Goal: Task Accomplishment & Management: Manage account settings

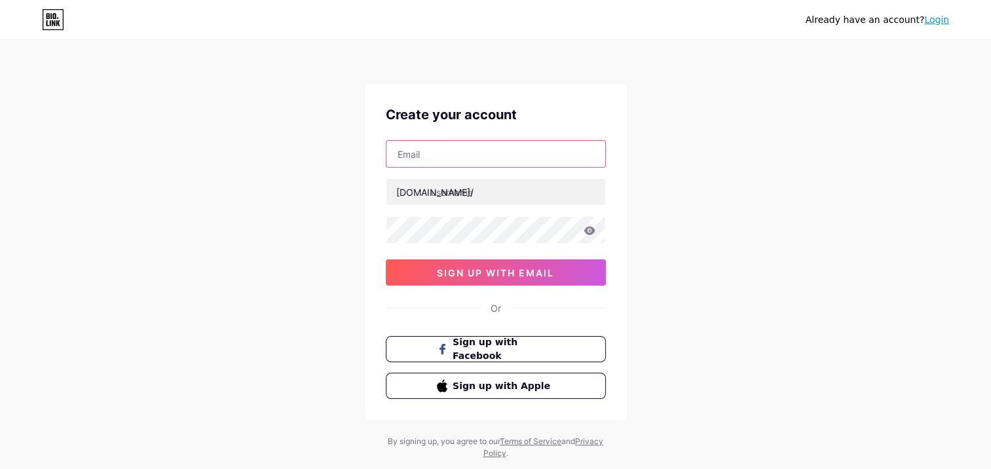
click at [456, 152] on input "text" at bounding box center [495, 154] width 219 height 26
type input "aa.ercelik@hotmail.com"
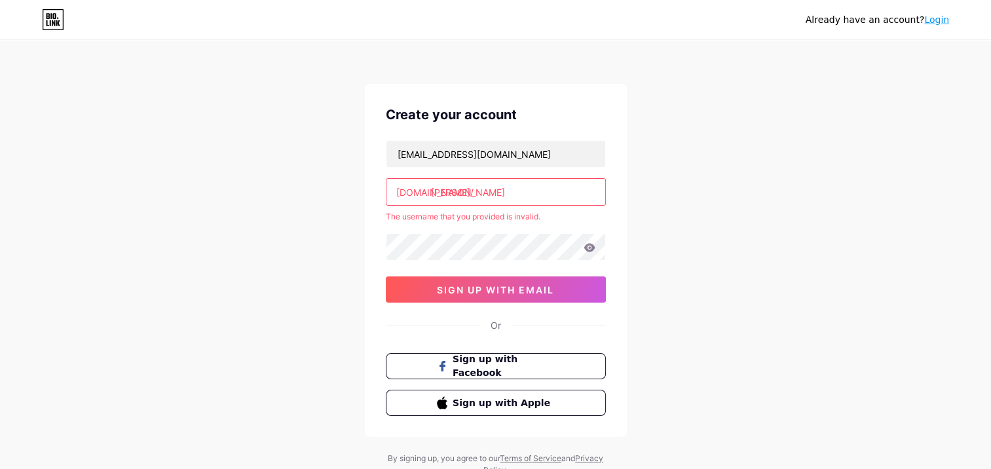
click at [366, 220] on div "Create your account aa.ercelik@hotmail.com bio.link/ arda ahmet erçeli̇k The us…" at bounding box center [496, 260] width 262 height 353
click at [530, 192] on input "arda ahmet erçeli̇k" at bounding box center [495, 192] width 219 height 26
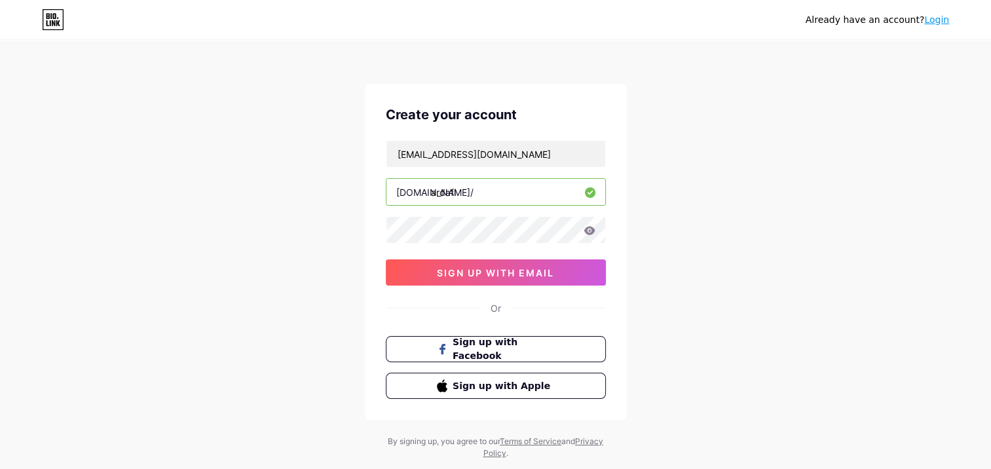
type input "ardafl"
click at [665, 171] on div "Already have an account? Login Create your account aa.ercelik@hotmail.com bio.l…" at bounding box center [495, 250] width 991 height 501
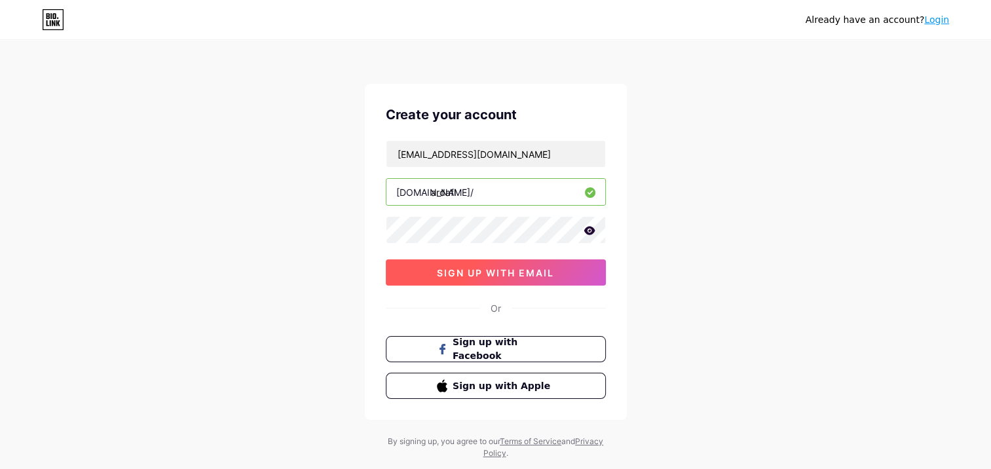
click at [524, 276] on span "sign up with email" at bounding box center [495, 272] width 117 height 11
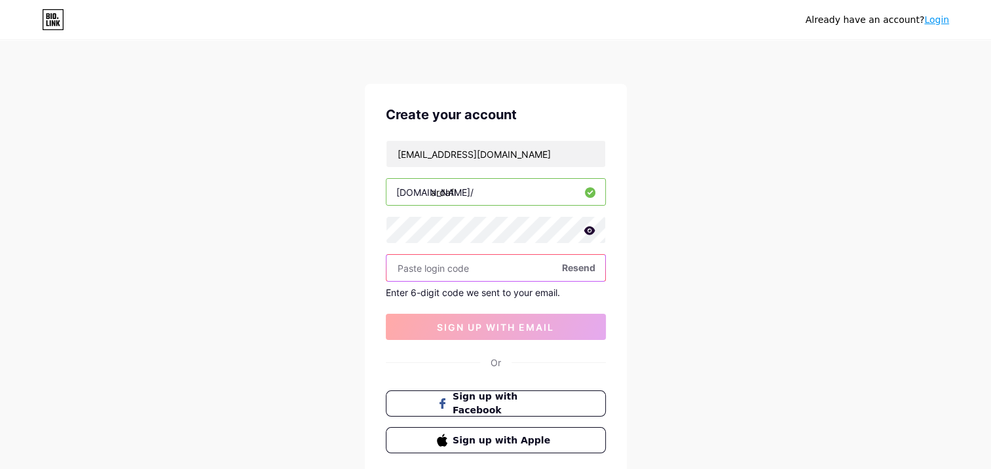
click at [460, 272] on input "text" at bounding box center [495, 268] width 219 height 26
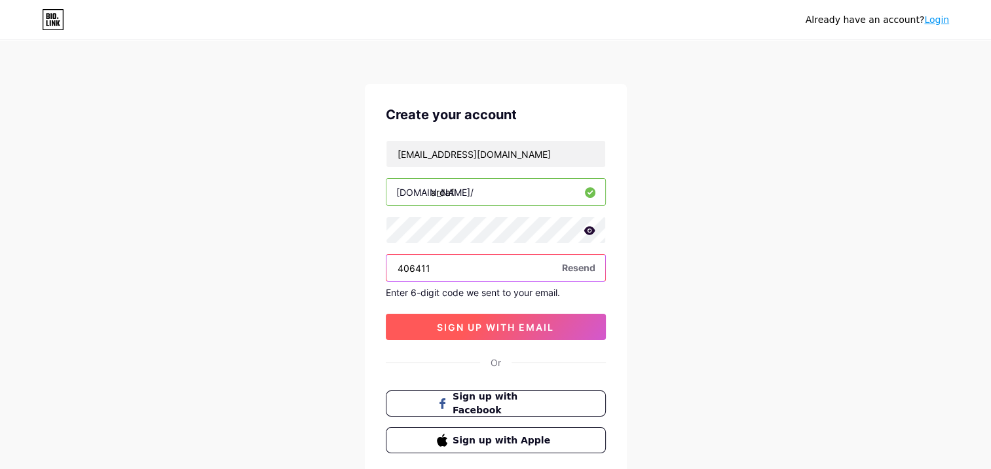
type input "406411"
click at [437, 317] on button "sign up with email" at bounding box center [496, 327] width 220 height 26
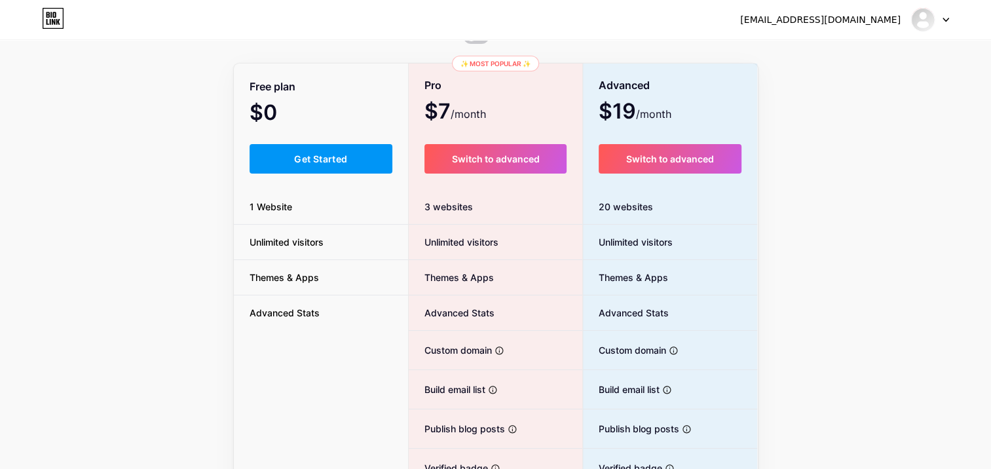
scroll to position [65, 0]
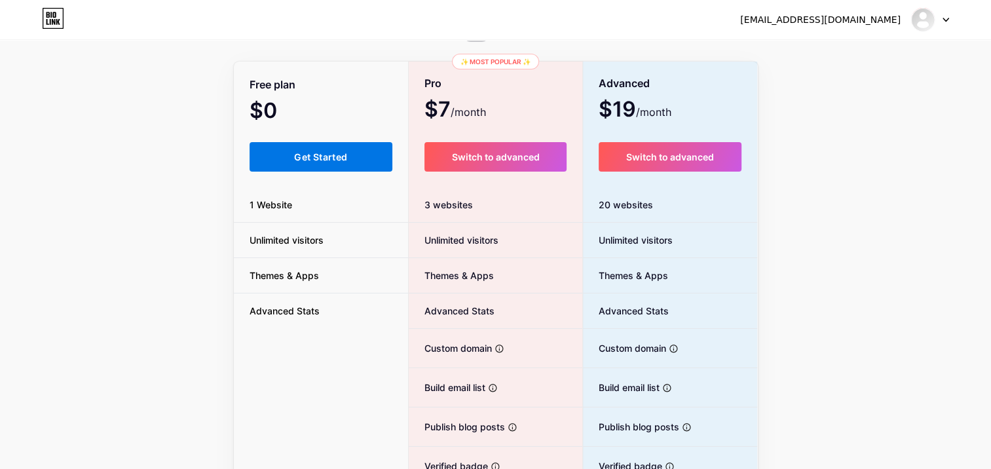
click at [336, 155] on span "Get Started" at bounding box center [320, 156] width 53 height 11
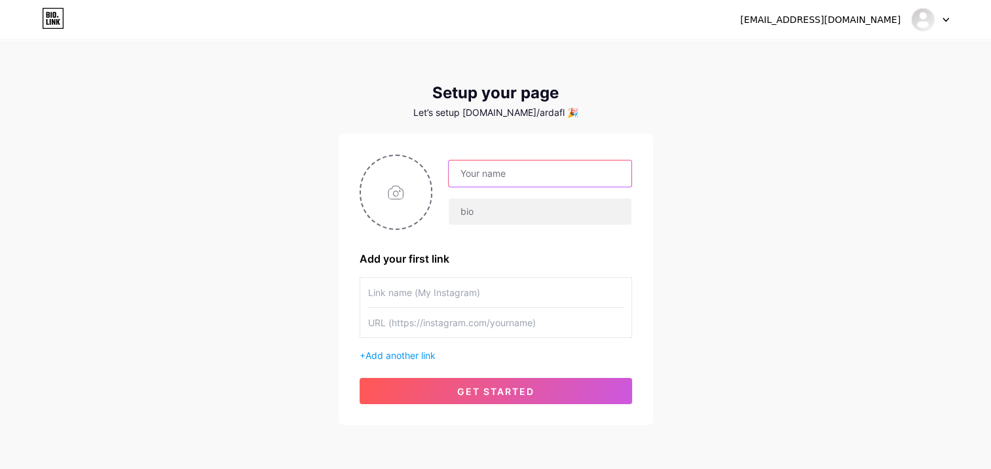
click at [501, 173] on input "text" at bounding box center [540, 173] width 182 height 26
drag, startPoint x: 489, startPoint y: 172, endPoint x: 690, endPoint y: 185, distance: 201.4
click at [690, 185] on div "aa.ercelik@hotmail.com Dashboard Logout Setup your page Let’s setup bio.link/ar…" at bounding box center [495, 233] width 991 height 467
type input "ARDA"
click at [719, 210] on div "aa.ercelik@hotmail.com Dashboard Logout Setup your page Let’s setup bio.link/ar…" at bounding box center [495, 233] width 991 height 467
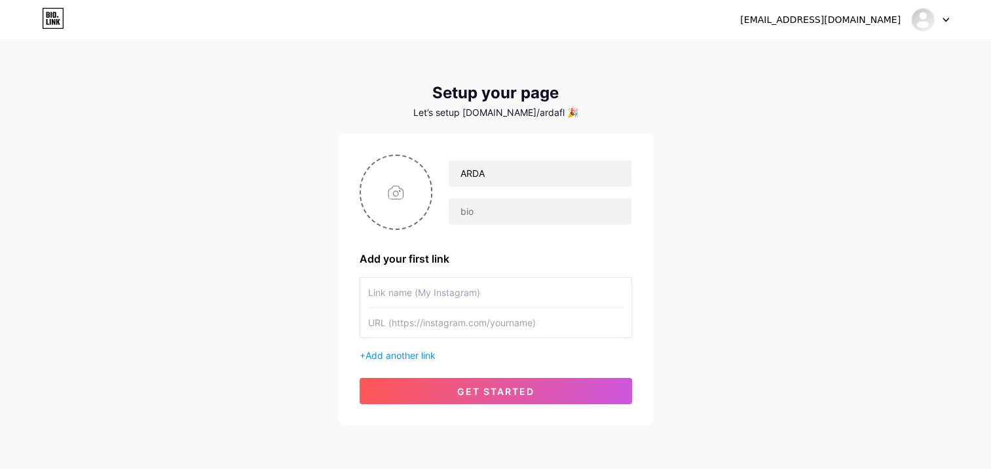
click at [445, 191] on div "ARDA" at bounding box center [531, 192] width 199 height 65
click at [469, 205] on input "text" at bounding box center [540, 211] width 182 height 26
type input "FL"
click at [474, 240] on div "ARDA FL Add your first link + Add another link get started" at bounding box center [496, 280] width 272 height 250
click at [470, 299] on input "text" at bounding box center [495, 292] width 255 height 29
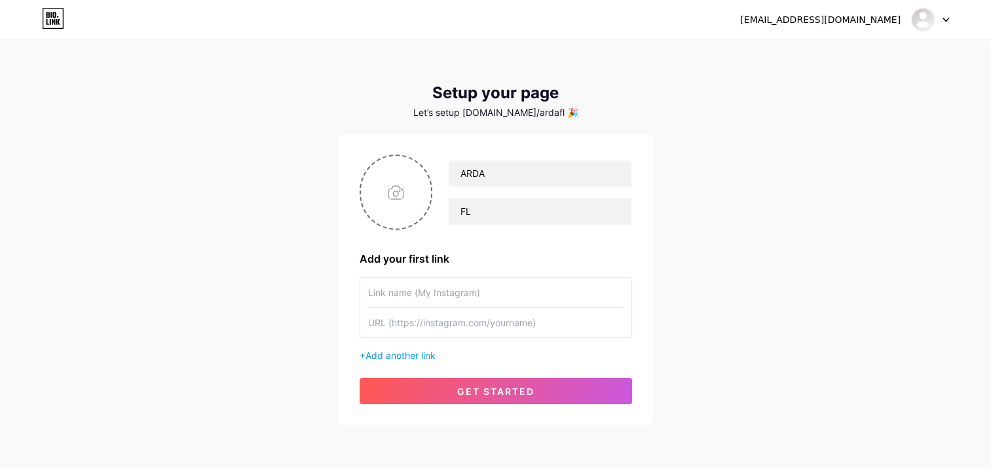
drag, startPoint x: 436, startPoint y: 292, endPoint x: 414, endPoint y: 301, distance: 23.8
click at [414, 301] on input "text" at bounding box center [495, 292] width 255 height 29
click at [424, 354] on span "Add another link" at bounding box center [400, 355] width 70 height 11
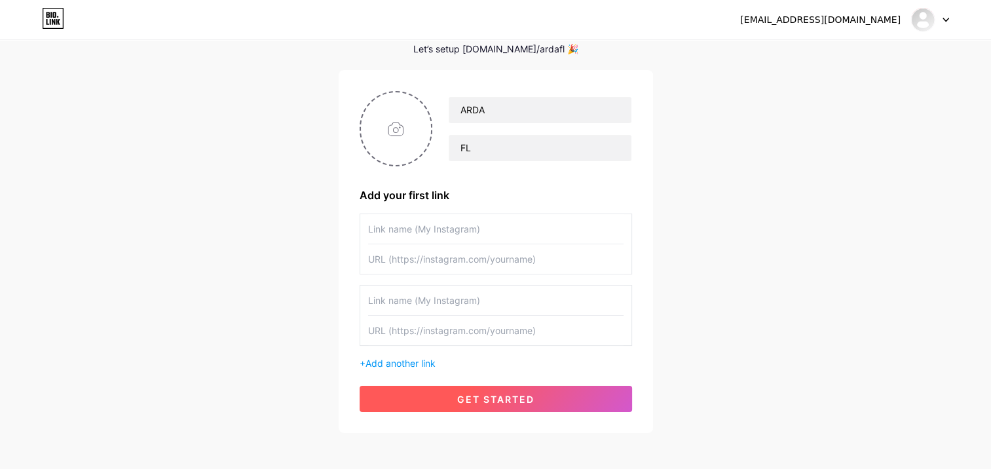
scroll to position [65, 0]
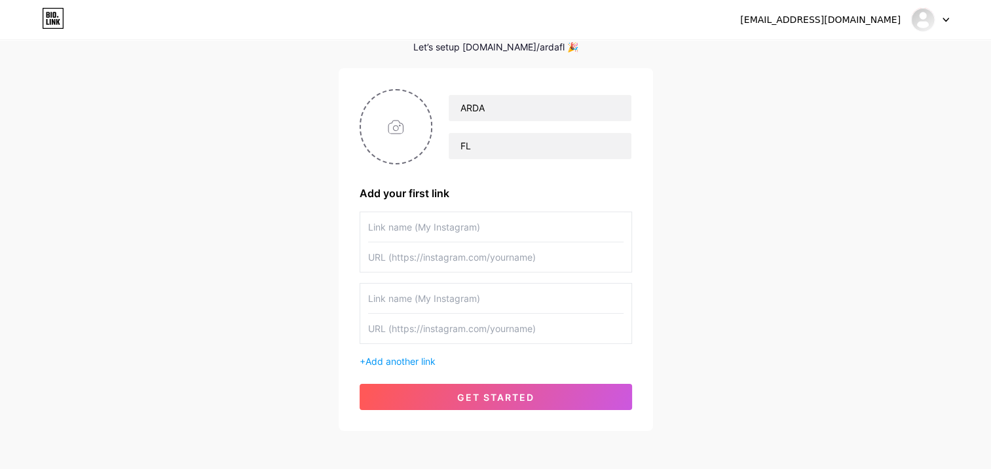
click at [430, 305] on input "text" at bounding box center [495, 298] width 255 height 29
click at [440, 296] on input "text" at bounding box center [495, 298] width 255 height 29
click at [438, 229] on input "text" at bounding box center [495, 226] width 255 height 29
type input "Fixlab İnstagram"
click at [430, 254] on input "text" at bounding box center [495, 256] width 255 height 29
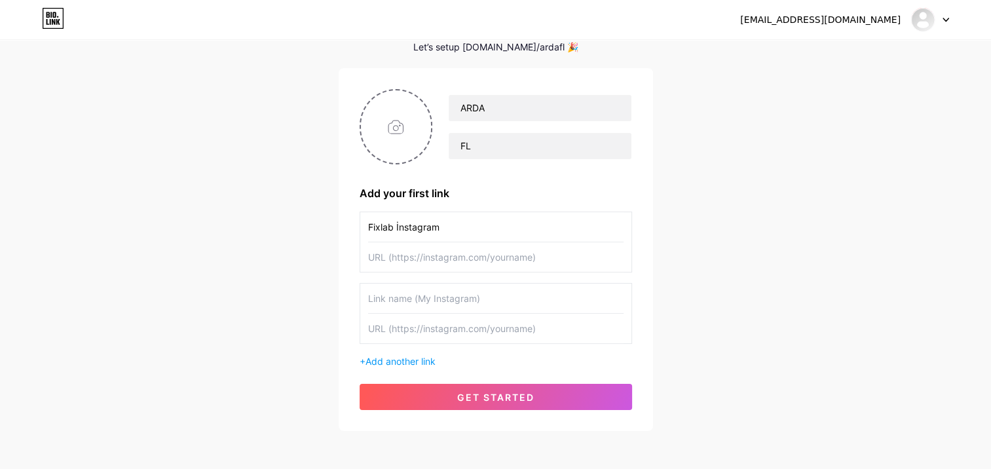
click at [414, 300] on input "text" at bounding box center [495, 298] width 255 height 29
type input "Kişisel Linkedin"
click at [443, 326] on input "text" at bounding box center [495, 328] width 255 height 29
paste input "[DOMAIN_NAME][URL]"
type input "[DOMAIN_NAME][URL]"
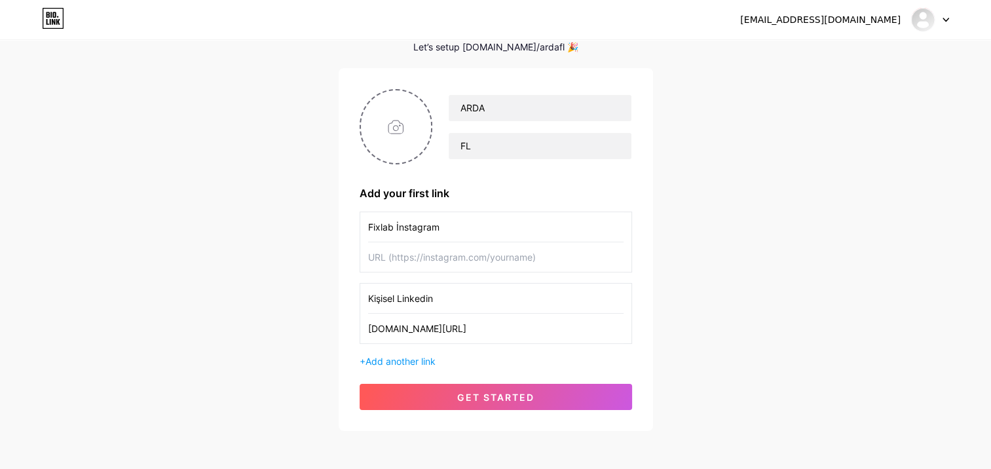
click at [458, 249] on input "text" at bounding box center [495, 256] width 255 height 29
paste input "[URL][DOMAIN_NAME]"
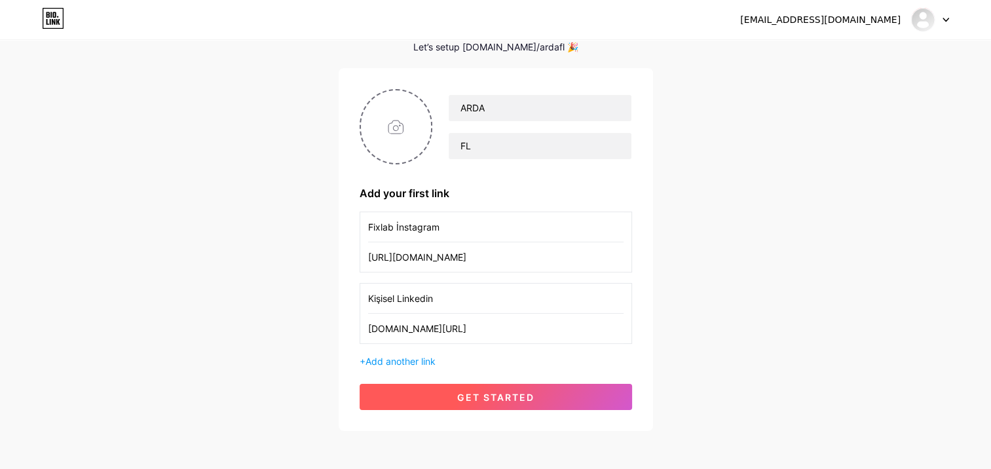
type input "[URL][DOMAIN_NAME]"
click at [515, 401] on button "get started" at bounding box center [496, 397] width 272 height 26
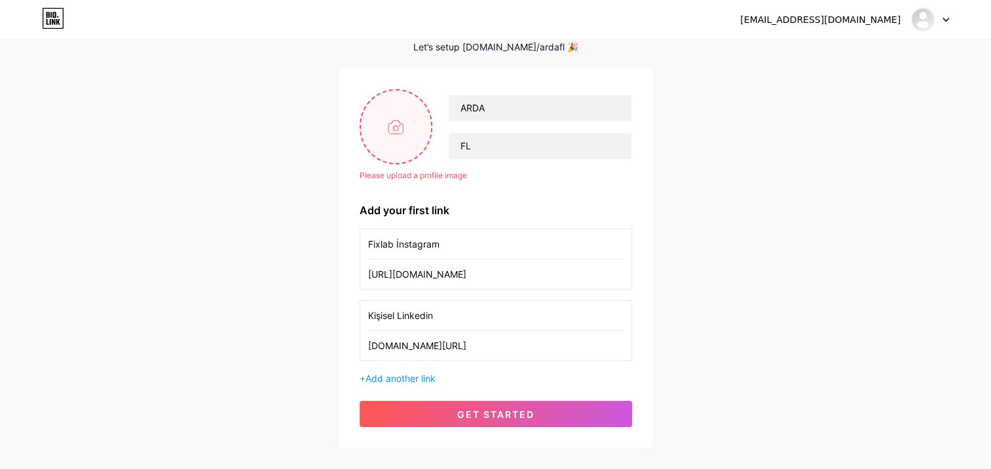
click at [400, 126] on input "file" at bounding box center [396, 126] width 71 height 73
type input "C:\fakepath\FOTO.jpg"
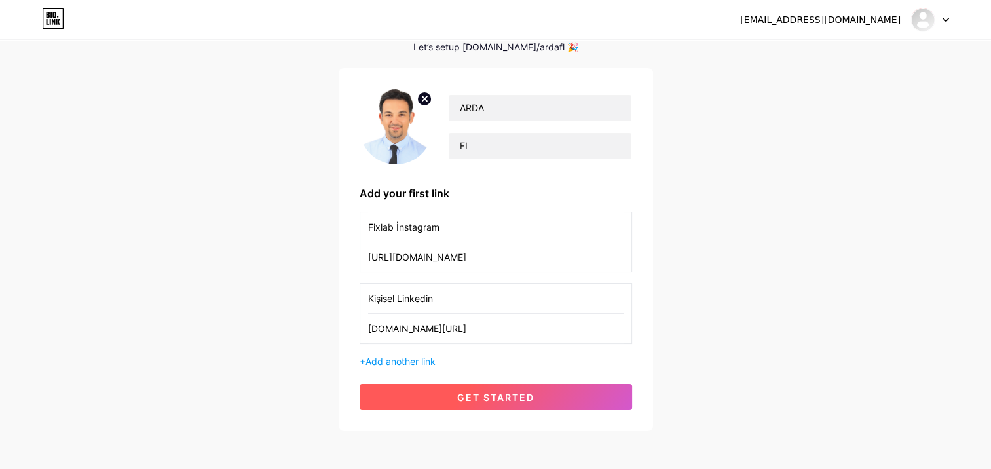
click at [526, 398] on span "get started" at bounding box center [495, 397] width 77 height 11
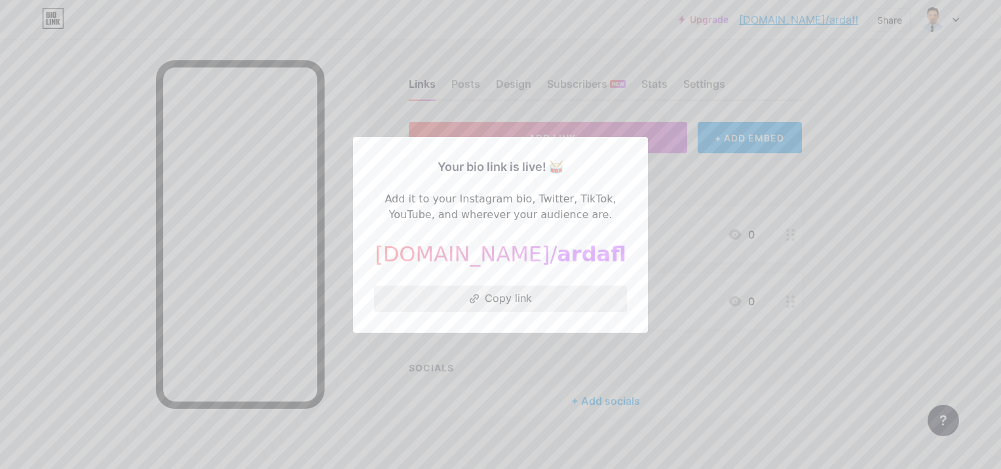
click at [519, 297] on button "Copy link" at bounding box center [500, 299] width 253 height 26
click at [518, 293] on button "Copy link" at bounding box center [500, 299] width 253 height 26
click at [663, 223] on div at bounding box center [500, 234] width 1001 height 469
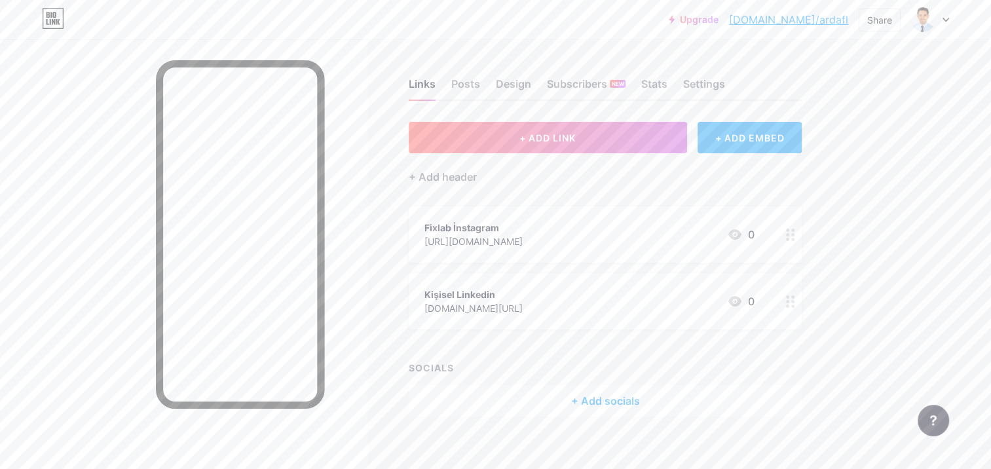
click at [732, 232] on icon at bounding box center [735, 235] width 16 height 16
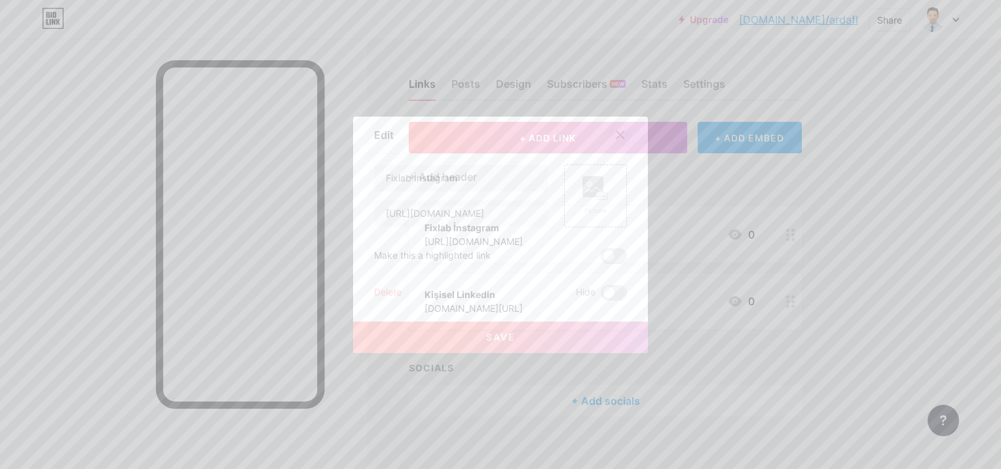
click at [614, 140] on div at bounding box center [620, 135] width 24 height 24
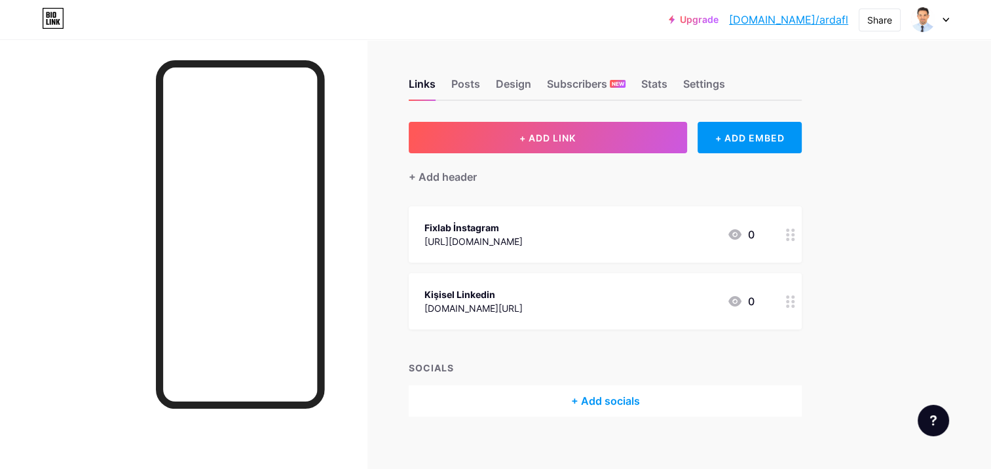
click at [372, 214] on div "Links Posts Design Subscribers NEW Stats Settings + ADD LINK + ADD EMBED + Add …" at bounding box center [428, 260] width 857 height 443
click at [922, 18] on img at bounding box center [922, 19] width 21 height 21
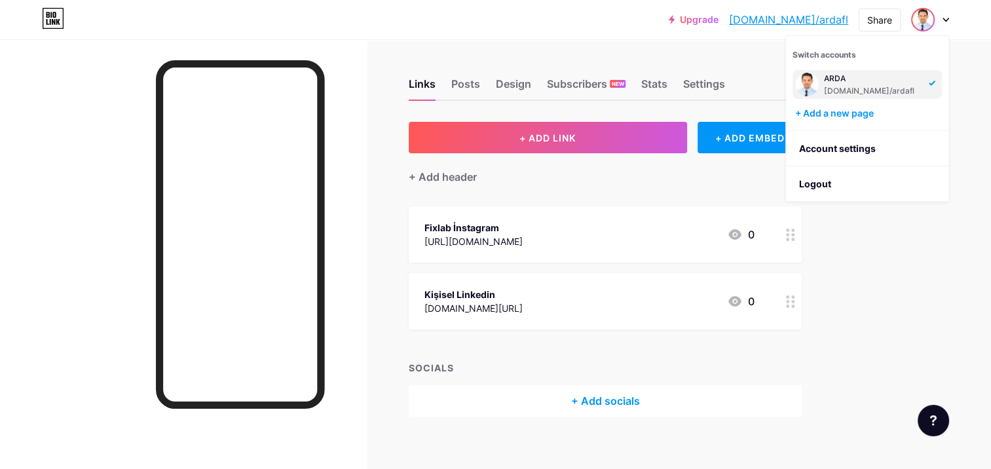
click at [864, 96] on div "ARDA [DOMAIN_NAME]/ardafl" at bounding box center [872, 85] width 97 height 24
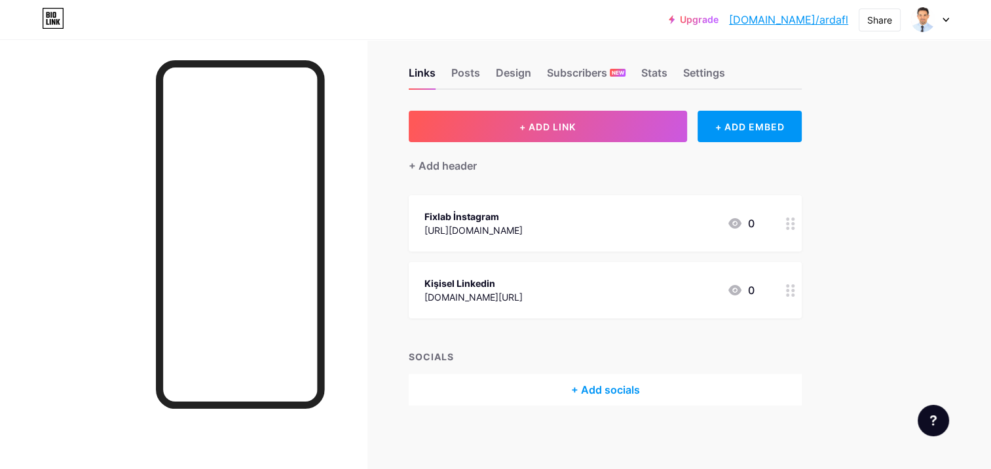
scroll to position [12, 0]
click at [948, 20] on icon at bounding box center [945, 20] width 7 height 5
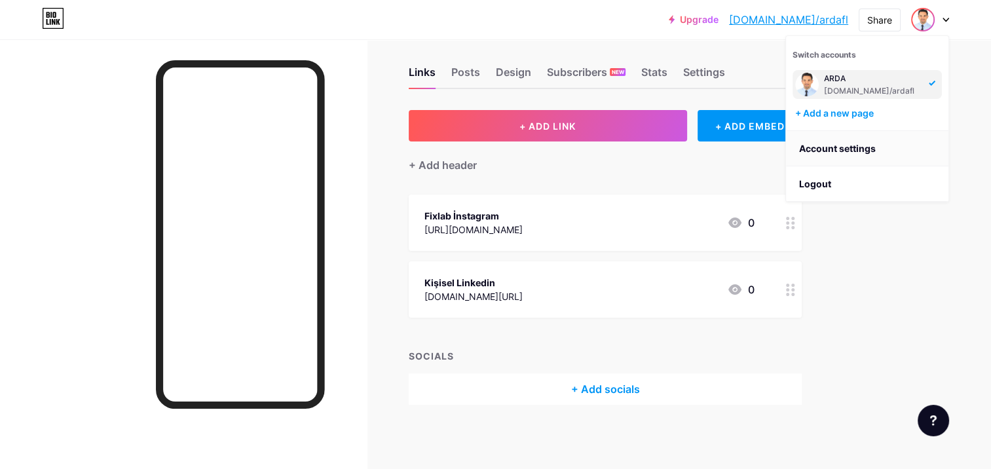
click at [841, 149] on link "Account settings" at bounding box center [867, 148] width 162 height 35
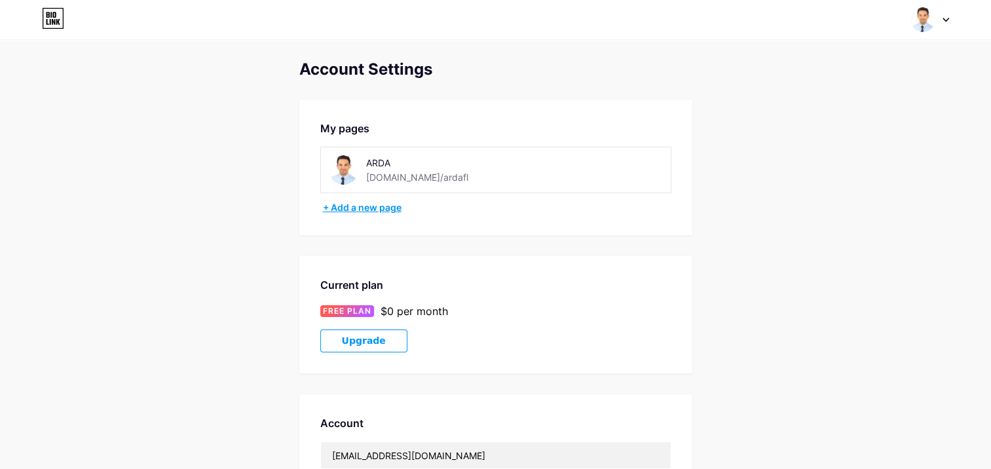
click at [356, 212] on div "+ Add a new page" at bounding box center [497, 207] width 348 height 13
click at [341, 163] on img at bounding box center [343, 169] width 29 height 29
click at [360, 168] on div "ARDA [DOMAIN_NAME]/ardafl" at bounding box center [440, 169] width 223 height 29
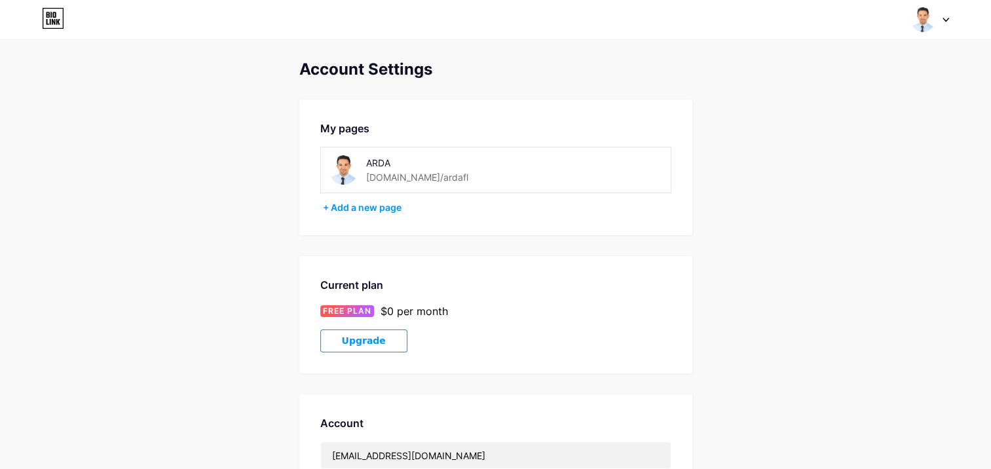
click at [396, 165] on div "ARDA" at bounding box center [429, 163] width 126 height 14
click at [486, 162] on div "ARDA [DOMAIN_NAME]/ardafl" at bounding box center [440, 169] width 223 height 29
click at [947, 18] on icon at bounding box center [945, 20] width 7 height 5
click at [842, 149] on link "Dashboard" at bounding box center [867, 148] width 162 height 35
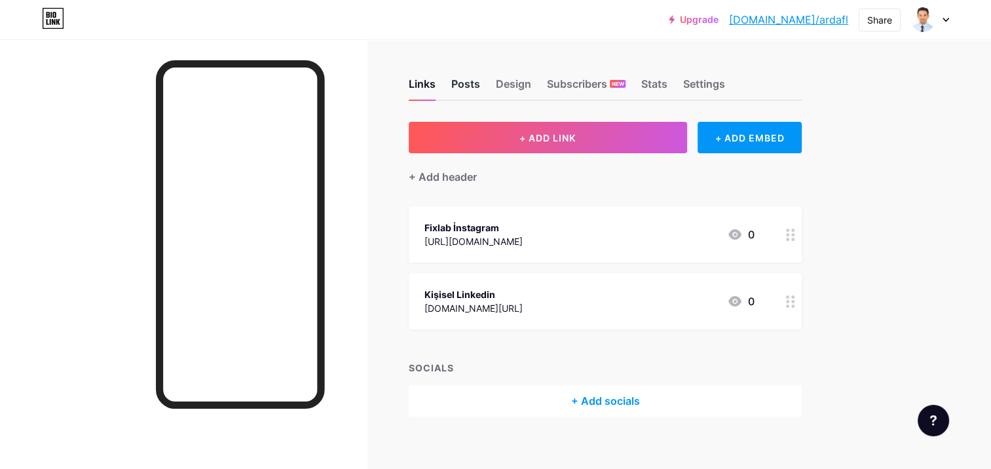
click at [453, 83] on div "Posts" at bounding box center [465, 88] width 29 height 24
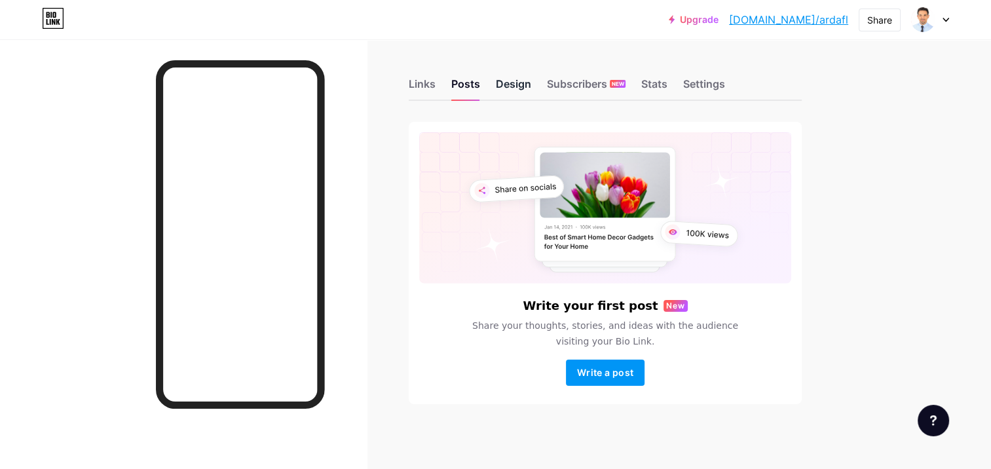
click at [505, 83] on div "Design" at bounding box center [513, 88] width 35 height 24
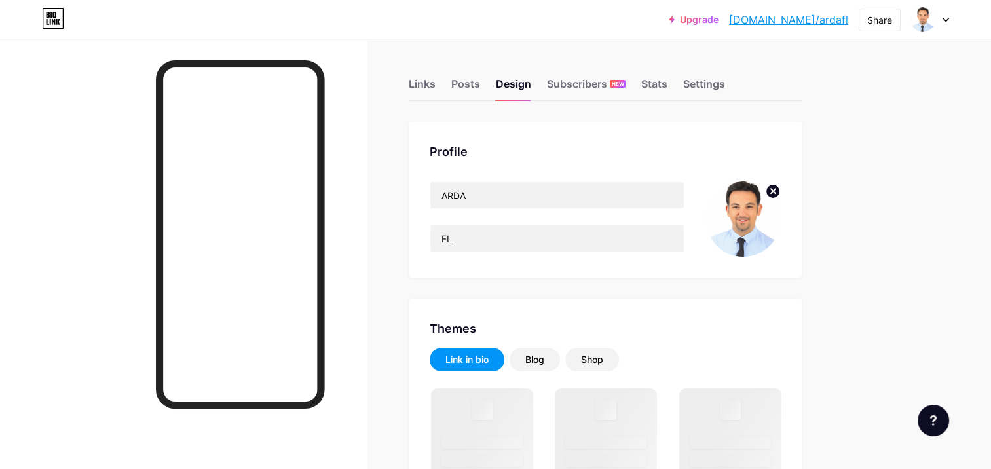
click at [737, 208] on img at bounding box center [742, 218] width 75 height 75
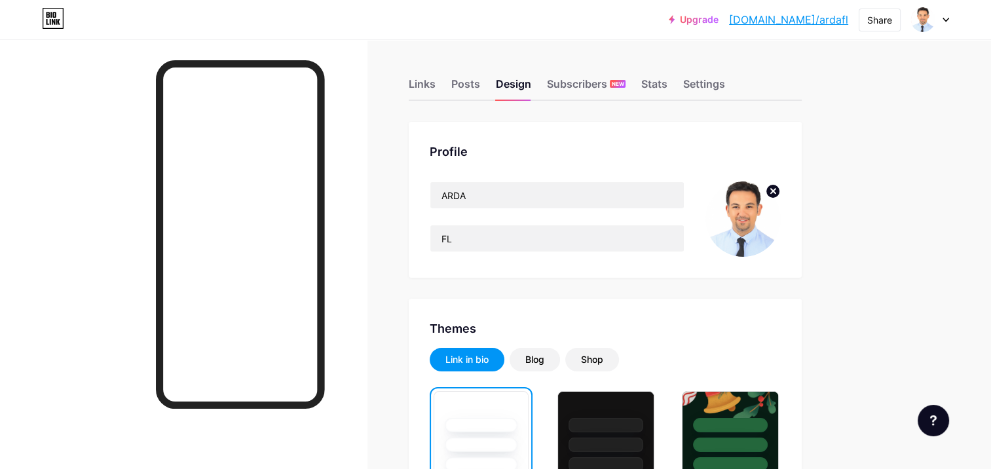
click at [775, 189] on icon at bounding box center [773, 191] width 5 height 5
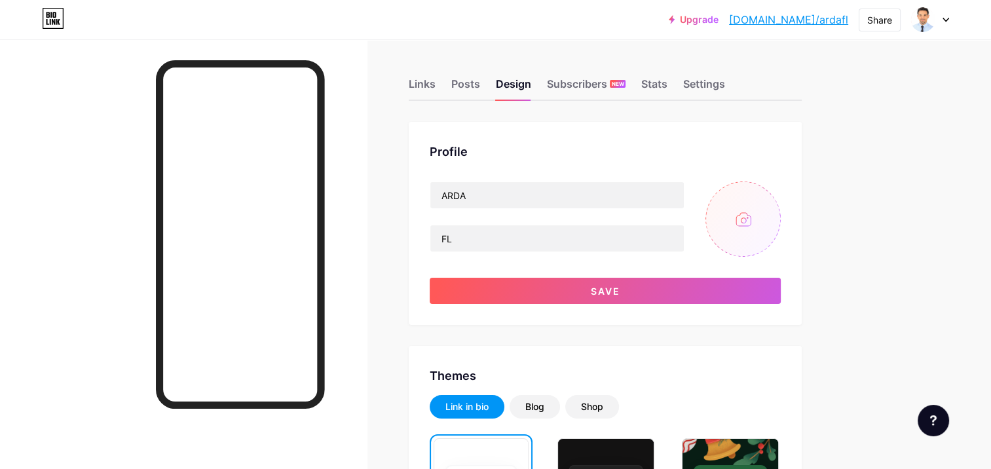
click at [745, 225] on input "file" at bounding box center [742, 218] width 75 height 75
type input "C:\fakepath\Logo1.jpg"
click at [739, 210] on img at bounding box center [742, 218] width 75 height 75
drag, startPoint x: 749, startPoint y: 204, endPoint x: 728, endPoint y: 210, distance: 21.6
drag, startPoint x: 728, startPoint y: 210, endPoint x: 720, endPoint y: 229, distance: 20.8
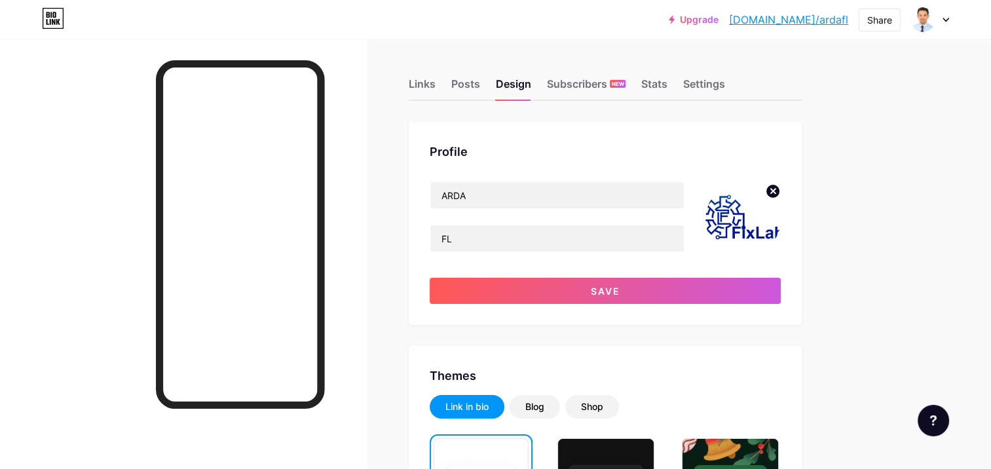
click at [720, 229] on img at bounding box center [742, 218] width 75 height 75
click at [772, 194] on circle at bounding box center [773, 191] width 14 height 14
click at [748, 217] on input "file" at bounding box center [742, 218] width 75 height 75
type input "C:\fakepath\Logo SM.jpg"
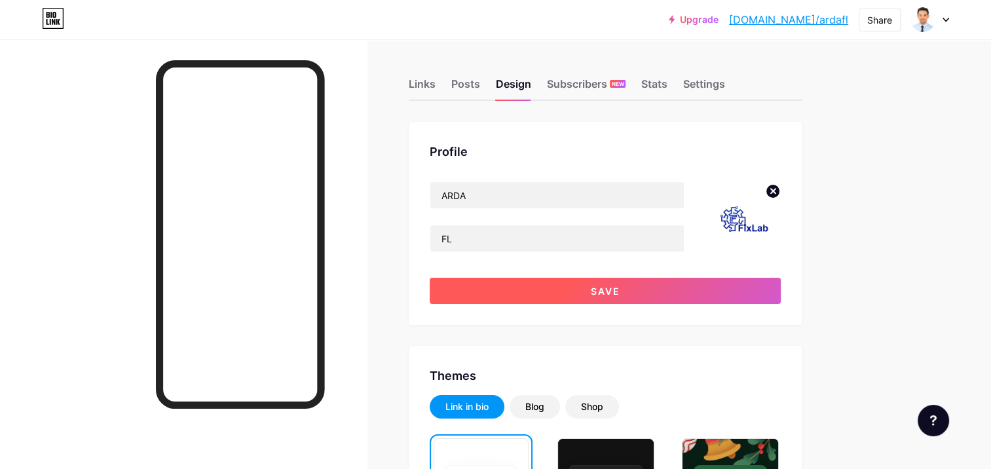
click at [664, 291] on button "Save" at bounding box center [605, 291] width 351 height 26
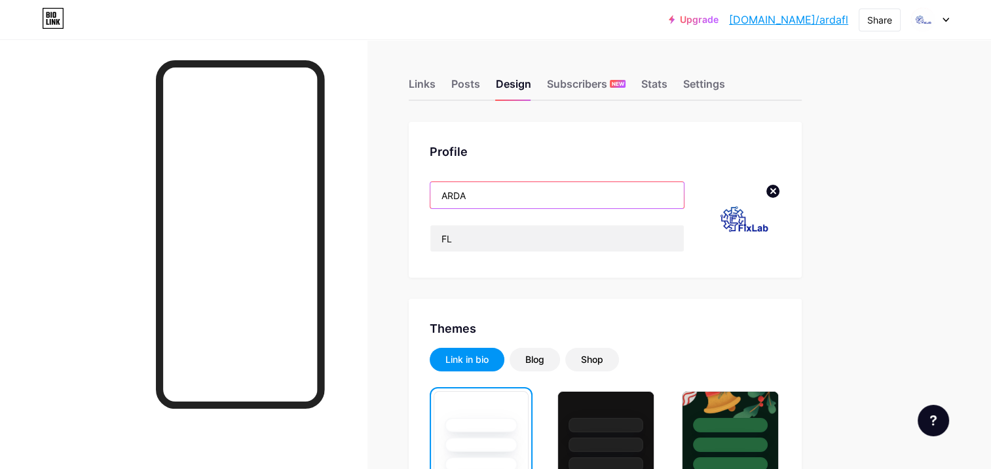
click at [515, 198] on input "ARDA" at bounding box center [556, 195] width 253 height 26
click at [416, 239] on div "Profile ARDA [GEOGRAPHIC_DATA]" at bounding box center [605, 200] width 393 height 156
drag, startPoint x: 485, startPoint y: 196, endPoint x: 368, endPoint y: 189, distance: 117.5
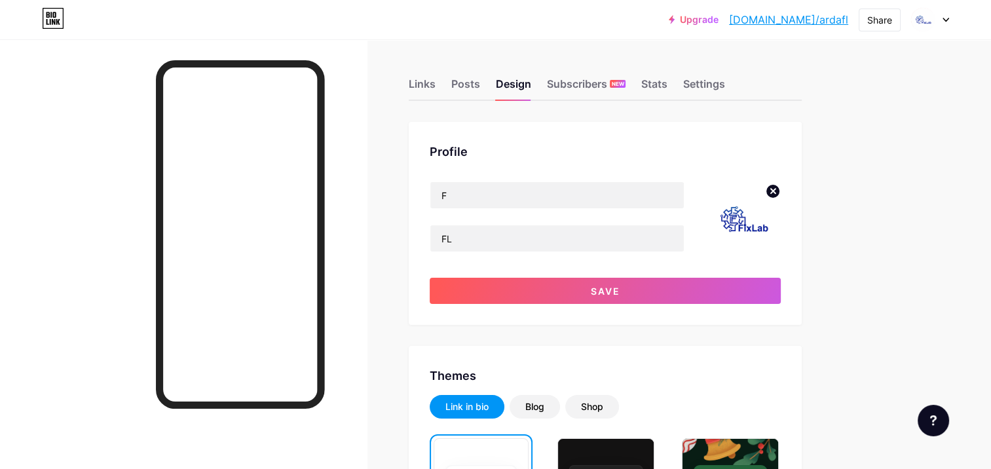
click at [411, 251] on div "Profile F FL Save" at bounding box center [605, 223] width 393 height 203
click at [471, 202] on input "F" at bounding box center [556, 195] width 253 height 26
type input "Fixlab"
click at [486, 235] on input "FL" at bounding box center [556, 238] width 253 height 26
type input "F"
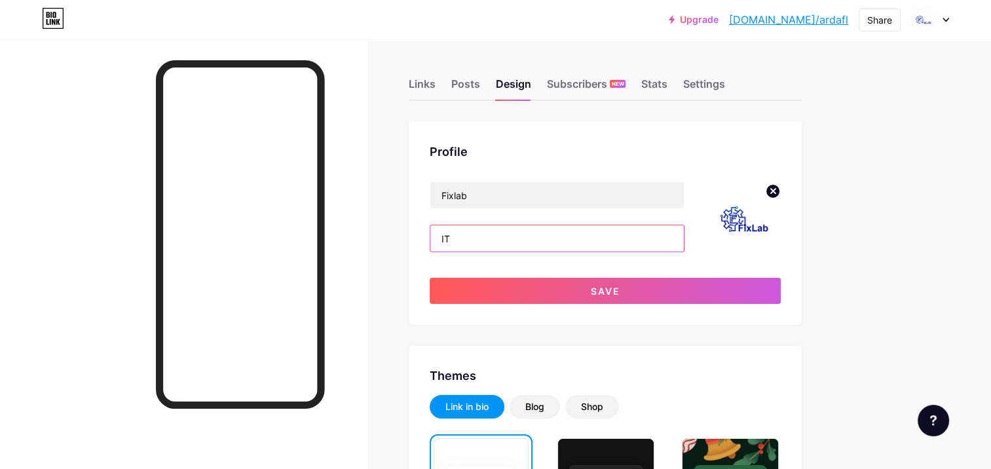
type input "IT"
click at [474, 320] on div "Profile Fixlab IT Save" at bounding box center [605, 223] width 393 height 203
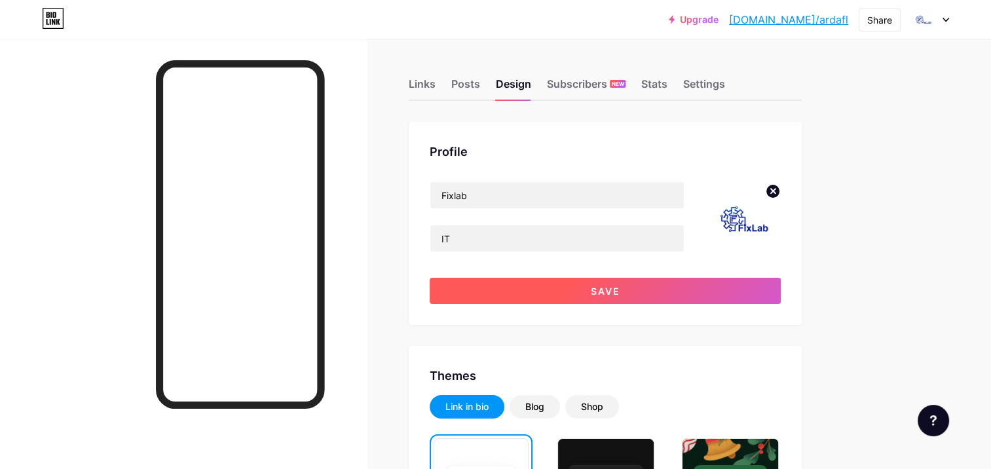
click at [533, 291] on button "Save" at bounding box center [605, 291] width 351 height 26
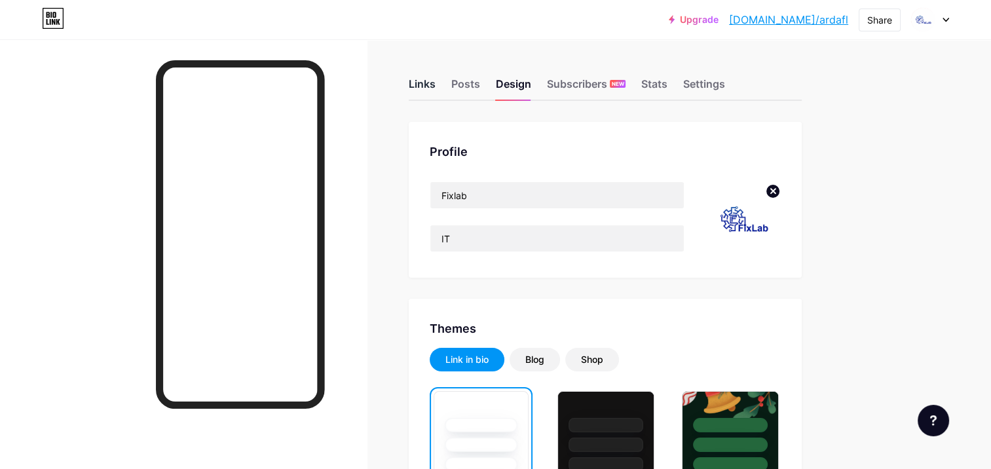
click at [427, 81] on div "Links" at bounding box center [422, 88] width 27 height 24
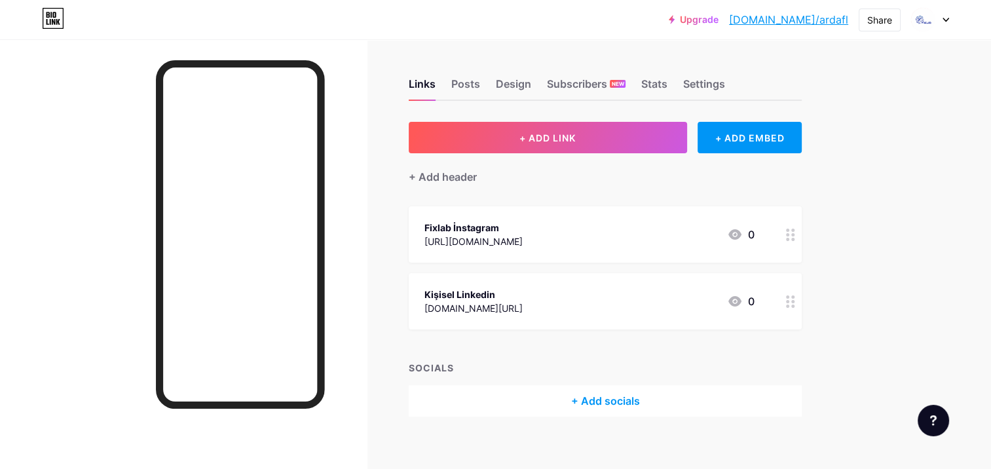
click at [78, 361] on div at bounding box center [183, 273] width 367 height 469
